Goal: Navigation & Orientation: Find specific page/section

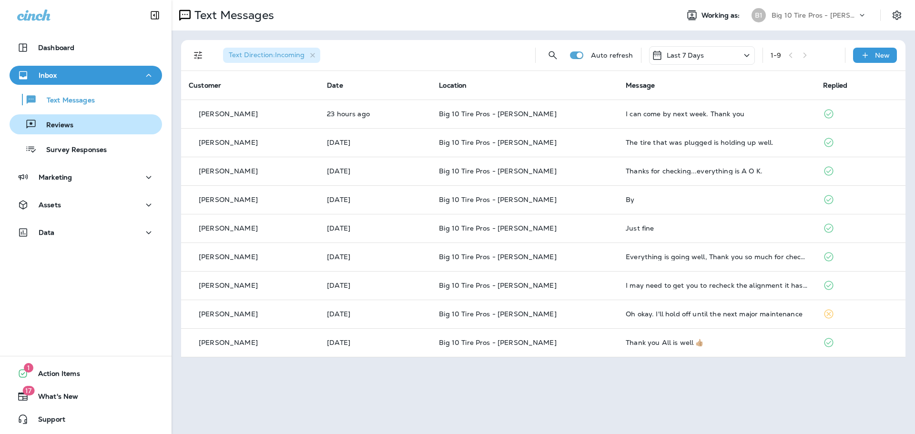
click at [78, 130] on div "Reviews" at bounding box center [85, 124] width 145 height 14
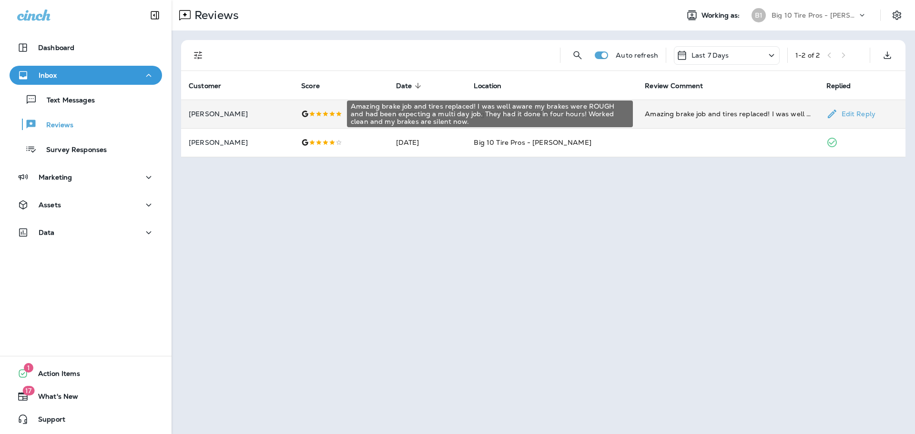
click at [699, 111] on div "Amazing brake job and tires replaced! I was well aware my brakes were ROUGH and…" at bounding box center [728, 114] width 166 height 10
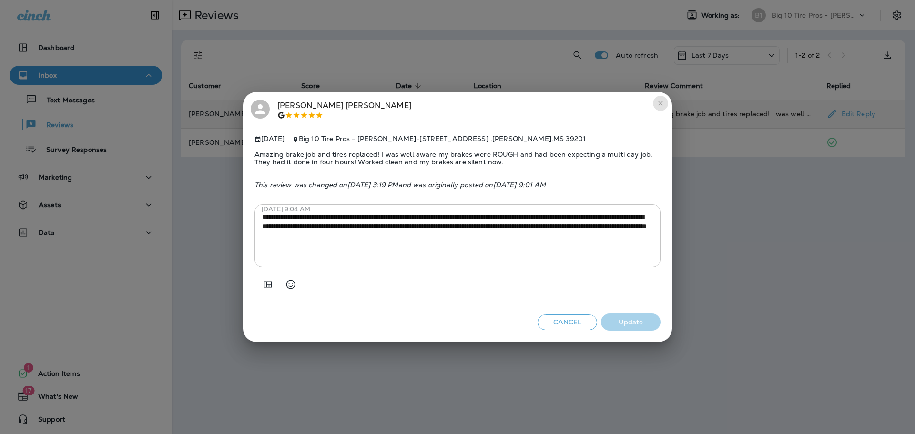
click at [659, 100] on icon "close" at bounding box center [661, 104] width 8 height 8
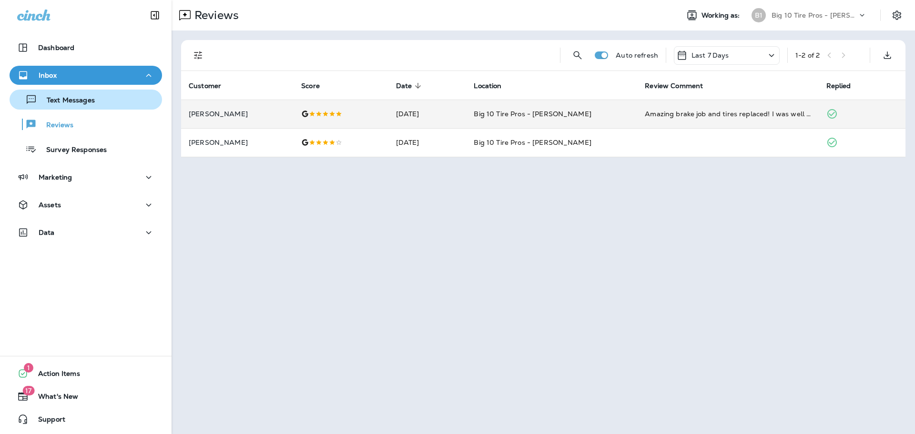
click at [78, 102] on p "Text Messages" at bounding box center [66, 100] width 58 height 9
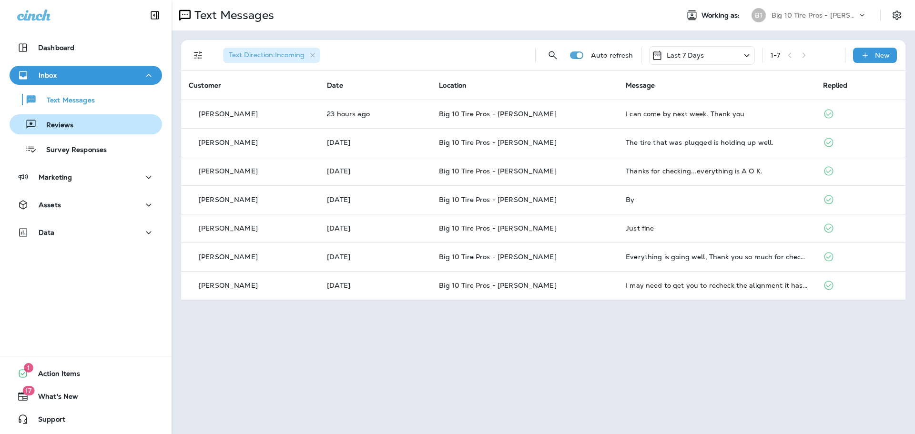
click at [69, 126] on p "Reviews" at bounding box center [55, 125] width 37 height 9
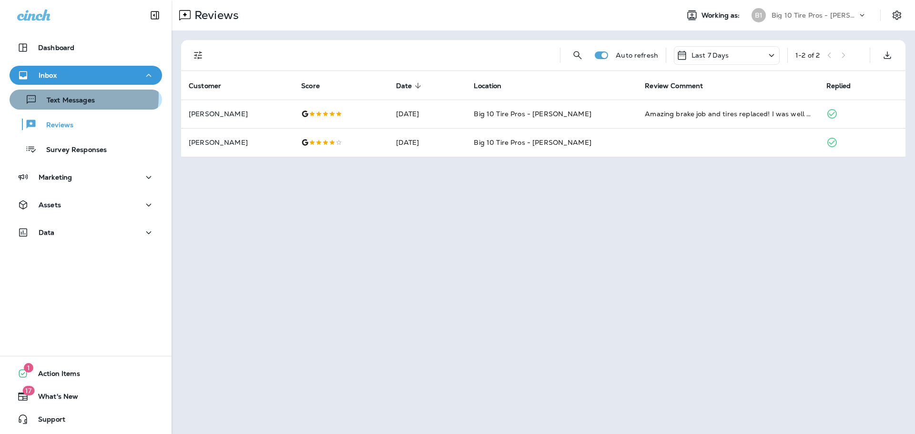
click at [70, 96] on p "Text Messages" at bounding box center [66, 100] width 58 height 9
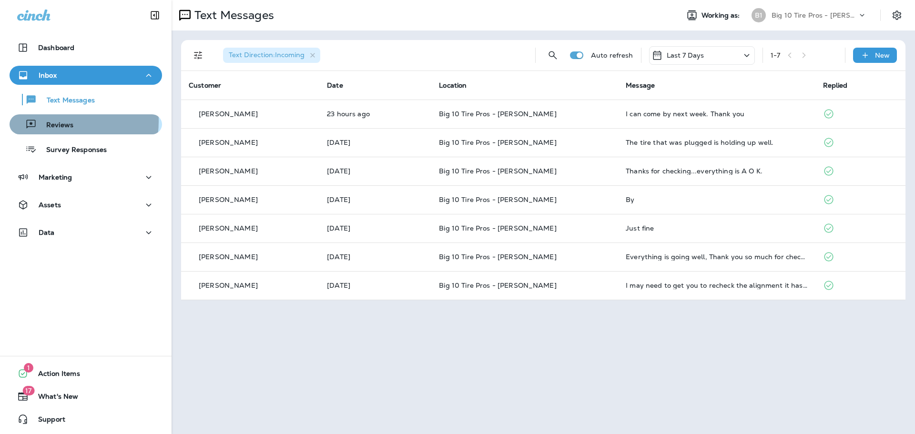
click at [50, 121] on p "Reviews" at bounding box center [55, 125] width 37 height 9
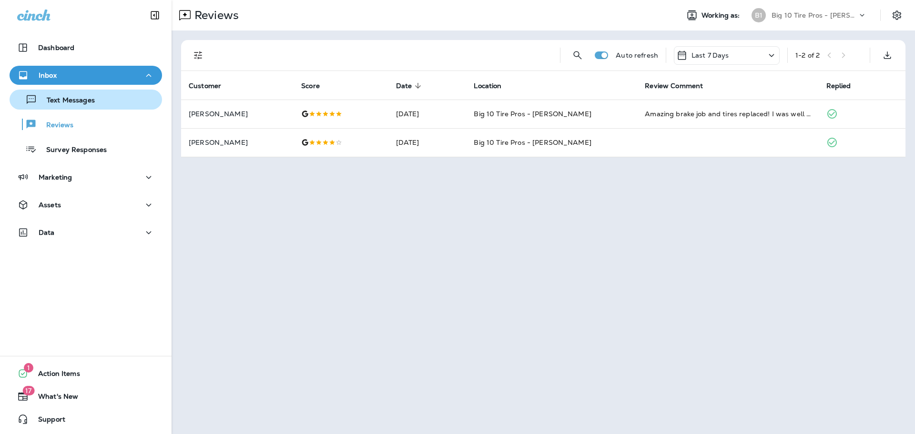
click at [70, 100] on p "Text Messages" at bounding box center [66, 100] width 58 height 9
